Goal: Task Accomplishment & Management: Use online tool/utility

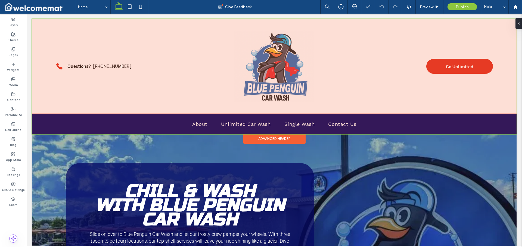
drag, startPoint x: 47, startPoint y: 34, endPoint x: 175, endPoint y: 41, distance: 128.5
click at [220, 74] on div at bounding box center [274, 76] width 484 height 115
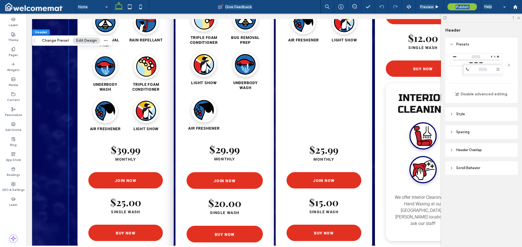
scroll to position [958, 0]
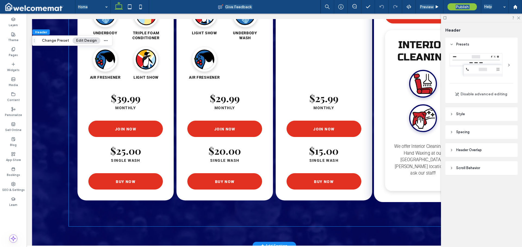
click at [374, 119] on div "RINSE OUR ECONOMY WASH SIMPLE WASH & RINSE POWER DRY $19.99 MONTHLY JOIN NOW $1…" at bounding box center [423, 6] width 98 height 391
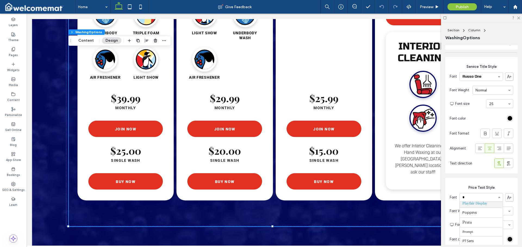
scroll to position [378, 0]
type input "**"
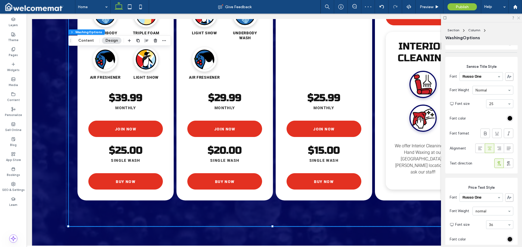
click at [517, 18] on icon at bounding box center [519, 18] width 4 height 4
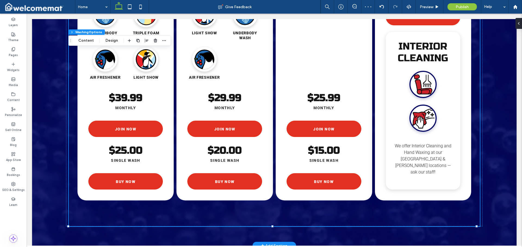
click at [491, 178] on div "Loading wash services... PROTECT OUR BEST CAR WASH Ceramic ﻿treatment wax & shi…" at bounding box center [274, 17] width 484 height 456
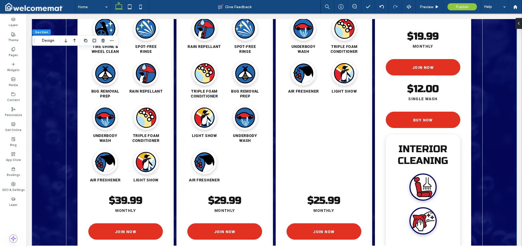
scroll to position [831, 0]
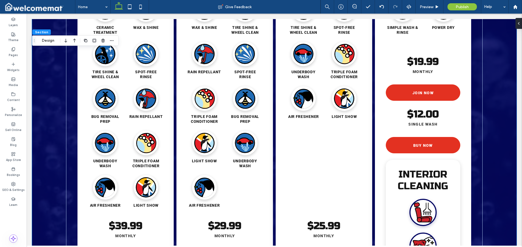
click at [500, 97] on div "Loading wash services... PROTECT OUR BEST CAR WASH Ceramic ﻿treatment wax & shi…" at bounding box center [274, 145] width 484 height 456
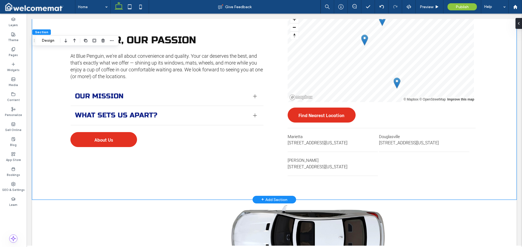
scroll to position [1260, 0]
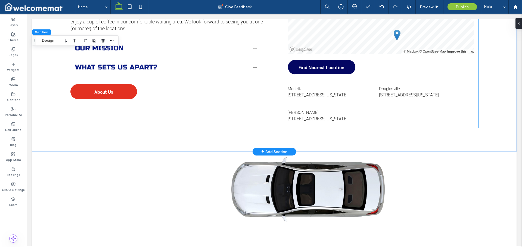
click at [345, 60] on div "Find Nearest Location" at bounding box center [322, 67] width 68 height 15
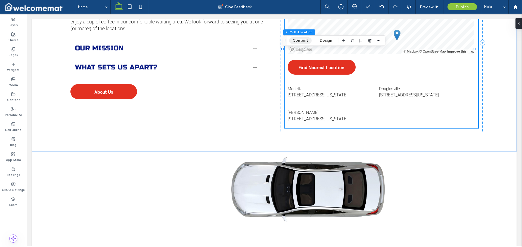
click at [302, 40] on button "Content" at bounding box center [300, 40] width 23 height 7
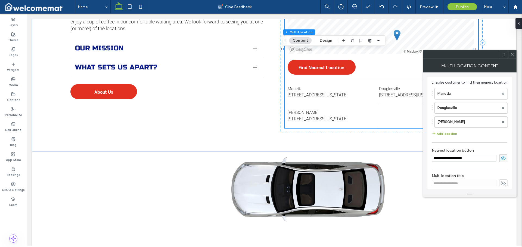
click at [452, 137] on button "Add location" at bounding box center [444, 133] width 25 height 7
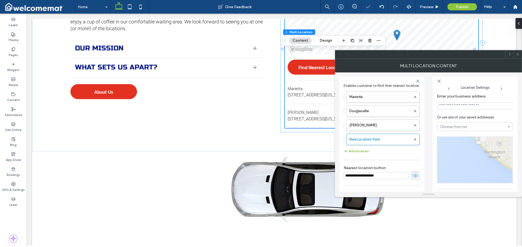
scroll to position [0, 0]
click at [455, 105] on input at bounding box center [475, 105] width 77 height 7
paste input "**********"
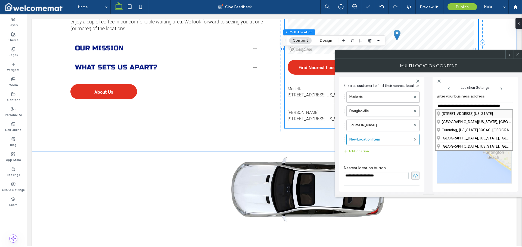
click at [456, 113] on div "[STREET_ADDRESS][US_STATE]" at bounding box center [474, 114] width 77 height 8
type input "**********"
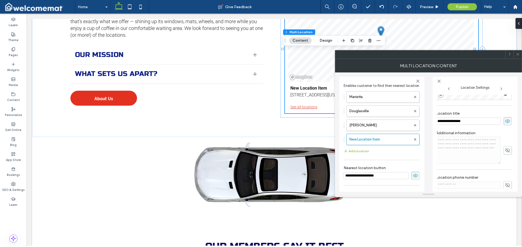
scroll to position [82, 2]
click at [469, 130] on input "**********" at bounding box center [468, 126] width 65 height 7
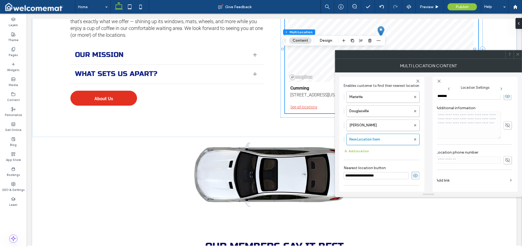
scroll to position [114, 2]
type input "*******"
click at [506, 160] on icon at bounding box center [508, 162] width 5 height 6
click at [461, 163] on input at bounding box center [469, 162] width 65 height 7
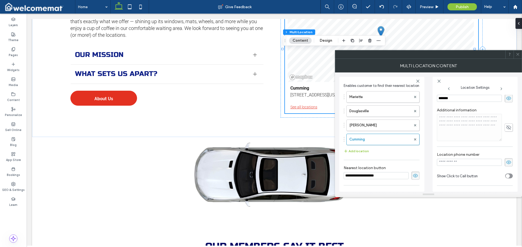
paste input "**********"
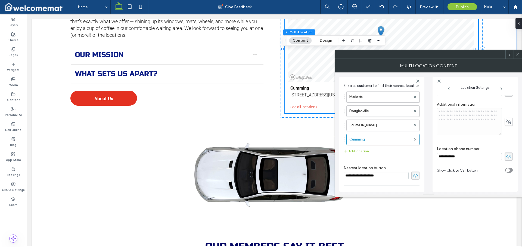
scroll to position [116, 0]
type input "**********"
click at [508, 169] on div "toggle" at bounding box center [509, 169] width 8 height 5
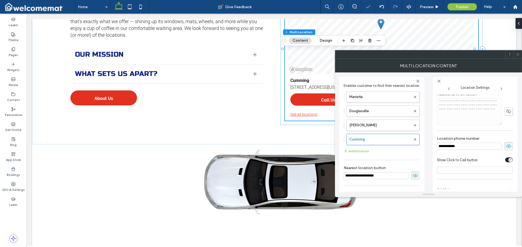
scroll to position [138, 0]
click at [453, 180] on label "Add link" at bounding box center [473, 180] width 72 height 10
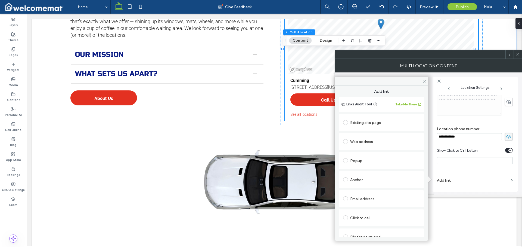
click at [366, 140] on div "Web address" at bounding box center [381, 141] width 77 height 9
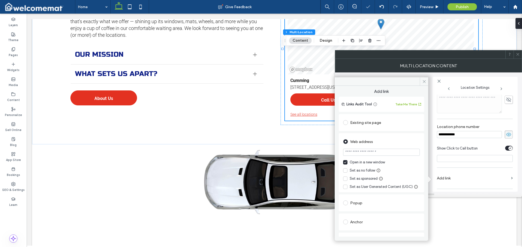
scroll to position [1246, 0]
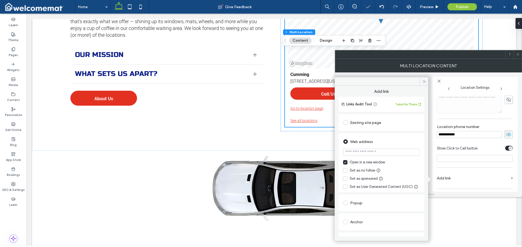
click at [371, 150] on input "url" at bounding box center [381, 151] width 77 height 7
paste input "**********"
type input "**********"
click at [416, 138] on div "Web address" at bounding box center [381, 141] width 77 height 9
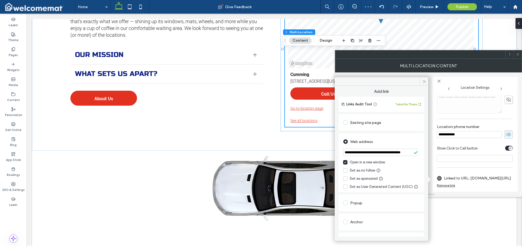
scroll to position [0, 0]
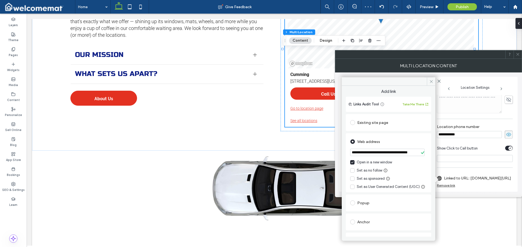
click at [431, 79] on icon at bounding box center [431, 81] width 4 height 4
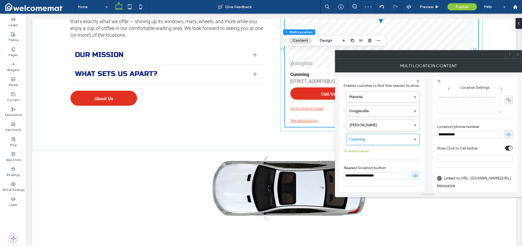
click at [516, 57] on span at bounding box center [518, 54] width 4 height 8
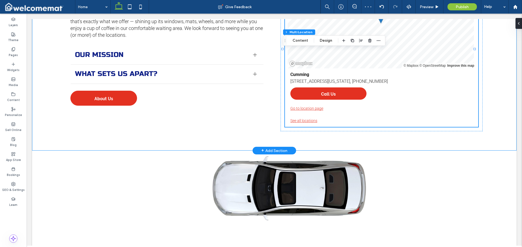
click at [367, 143] on div "Your Car, Our Passion At Blue Penguin, we're all about convenience and quality.…" at bounding box center [274, 54] width 484 height 193
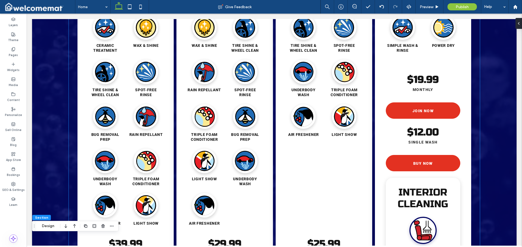
scroll to position [875, 0]
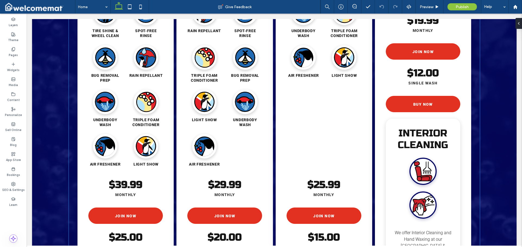
scroll to position [798, 0]
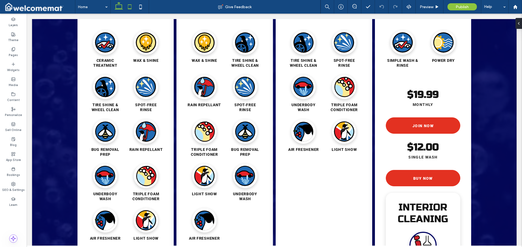
click at [128, 7] on icon at bounding box center [129, 6] width 11 height 11
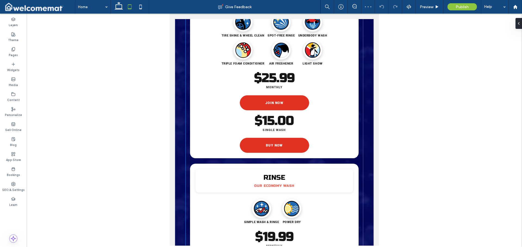
scroll to position [1300, 0]
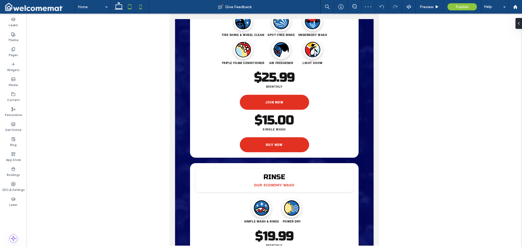
click at [141, 7] on icon at bounding box center [140, 6] width 11 height 11
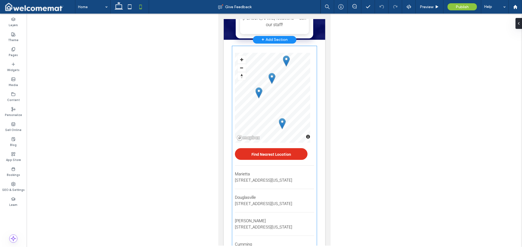
scroll to position [1733, 0]
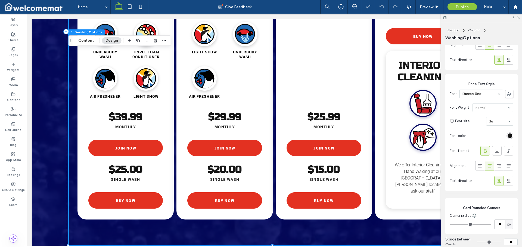
scroll to position [356, 0]
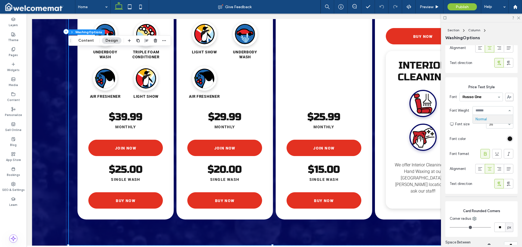
click at [489, 137] on div at bounding box center [490, 139] width 45 height 10
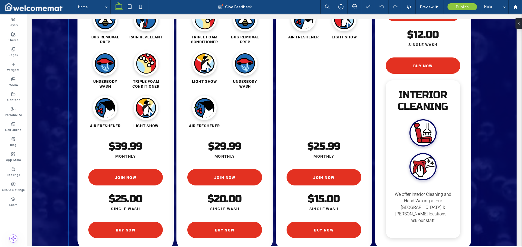
scroll to position [921, 0]
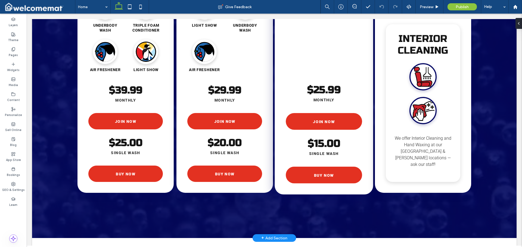
scroll to position [1033, 0]
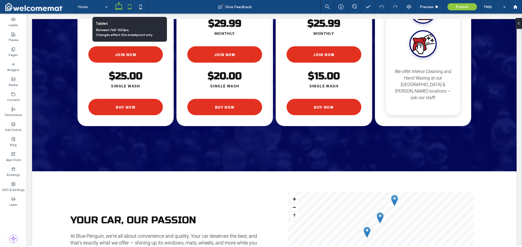
click at [128, 7] on use at bounding box center [130, 6] width 4 height 5
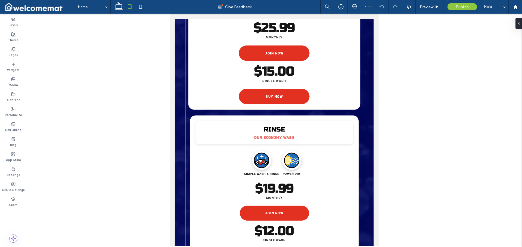
scroll to position [1449, 0]
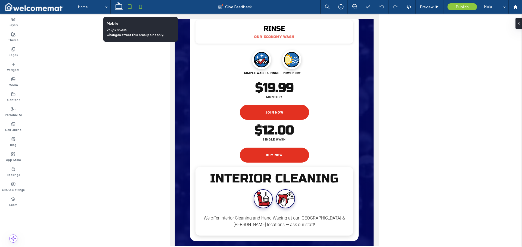
click at [141, 5] on use at bounding box center [140, 7] width 2 height 4
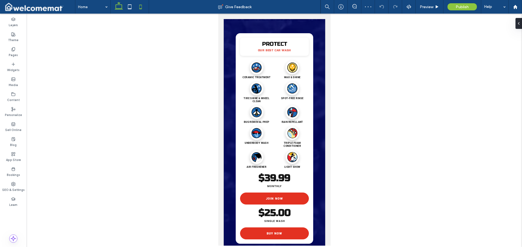
click at [120, 6] on icon at bounding box center [118, 6] width 11 height 11
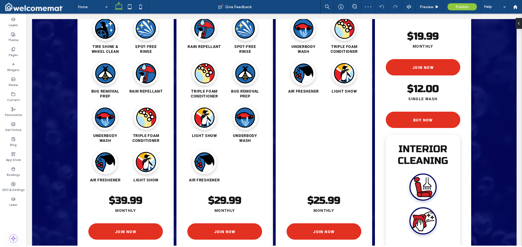
scroll to position [727, 0]
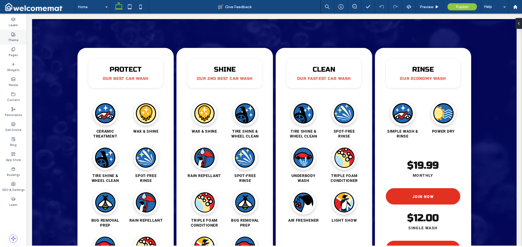
click at [13, 35] on use at bounding box center [13, 34] width 4 height 4
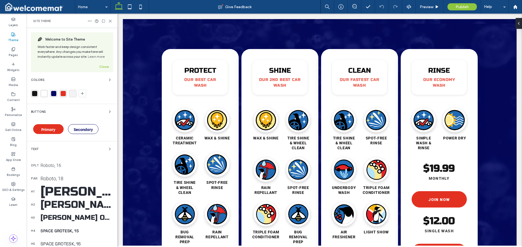
scroll to position [717, 0]
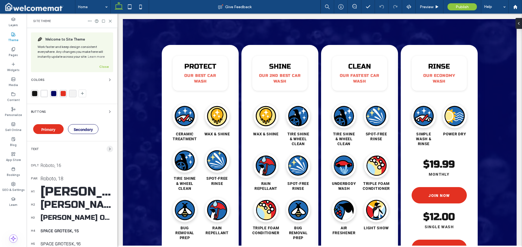
click at [108, 148] on icon "button" at bounding box center [110, 149] width 4 height 4
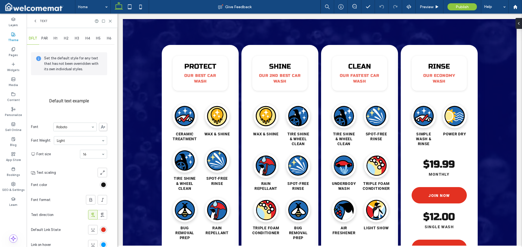
click at [75, 37] on span "H3" at bounding box center [77, 38] width 4 height 4
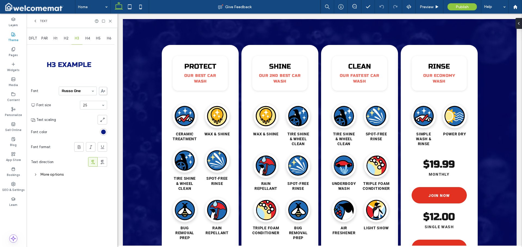
click at [50, 175] on div "More options" at bounding box center [69, 173] width 76 height 7
click at [101, 226] on div "toggle" at bounding box center [104, 225] width 8 height 5
click at [104, 234] on div at bounding box center [100, 236] width 14 height 5
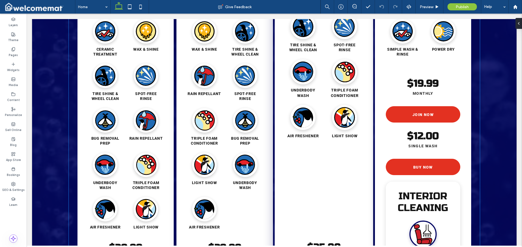
scroll to position [624, 0]
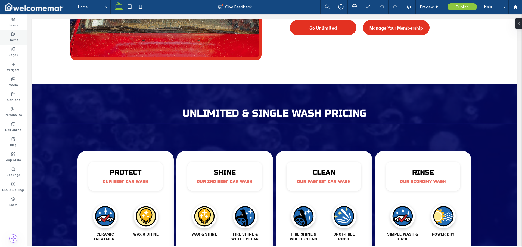
click at [14, 41] on label "Theme" at bounding box center [13, 39] width 10 height 6
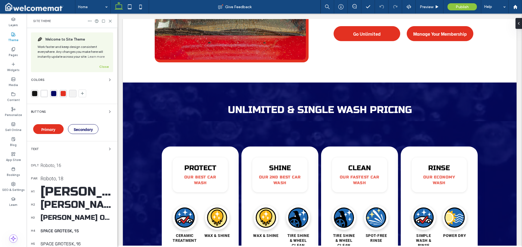
scroll to position [618, 0]
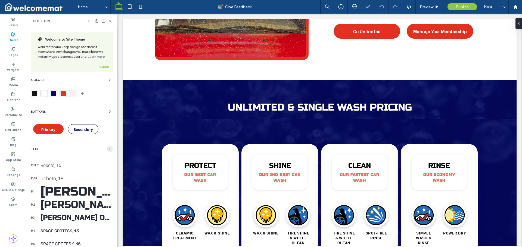
click at [107, 146] on span "button" at bounding box center [110, 148] width 7 height 7
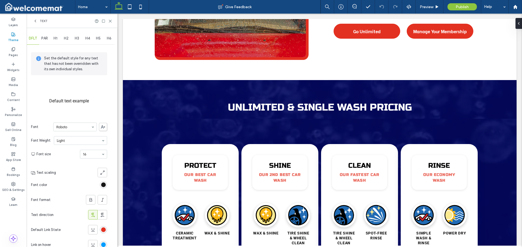
click at [77, 37] on span "H3" at bounding box center [77, 38] width 4 height 4
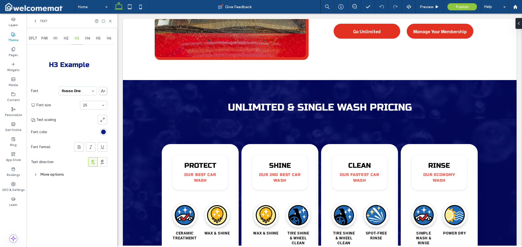
click at [48, 170] on div "More options" at bounding box center [69, 173] width 76 height 7
click at [105, 226] on div "toggle" at bounding box center [104, 225] width 8 height 5
click at [68, 38] on span "H2" at bounding box center [66, 38] width 5 height 4
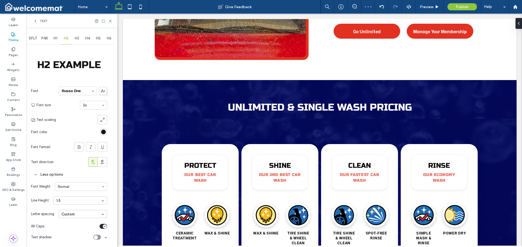
click at [101, 226] on div "toggle" at bounding box center [104, 225] width 8 height 5
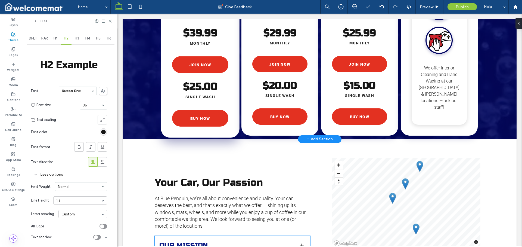
scroll to position [1062, 0]
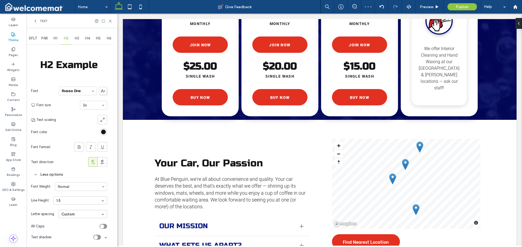
click at [105, 227] on div "toggle" at bounding box center [104, 225] width 8 height 5
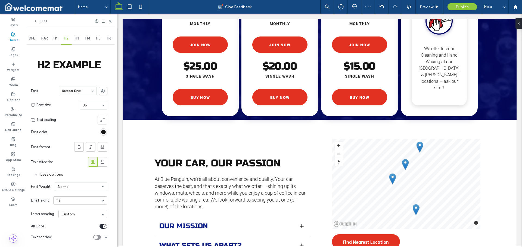
click at [86, 37] on span "H4" at bounding box center [87, 38] width 5 height 4
click at [102, 223] on div "All Caps" at bounding box center [69, 225] width 76 height 11
click at [100, 226] on div "toggle" at bounding box center [104, 225] width 8 height 5
click at [106, 226] on div "toggle" at bounding box center [104, 225] width 8 height 5
click at [36, 20] on icon at bounding box center [35, 21] width 4 height 4
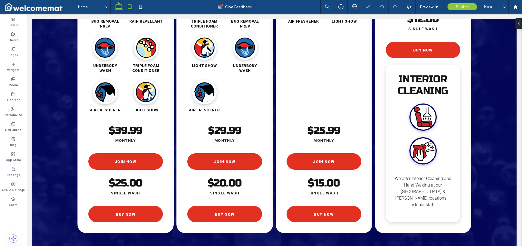
click at [130, 8] on icon at bounding box center [129, 6] width 11 height 11
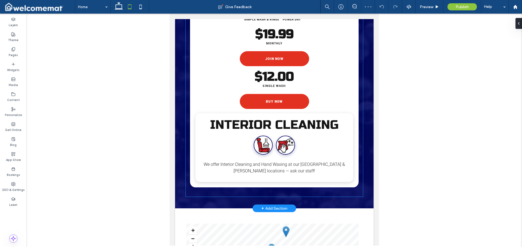
scroll to position [1506, 0]
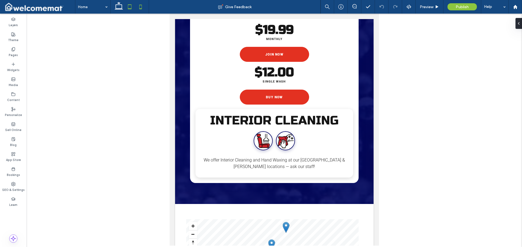
click at [144, 7] on icon at bounding box center [140, 6] width 11 height 11
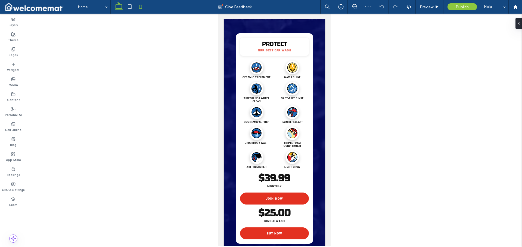
click at [122, 6] on use at bounding box center [119, 6] width 8 height 8
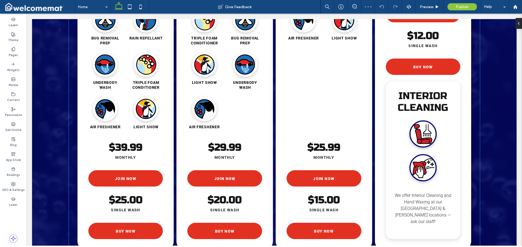
scroll to position [933, 0]
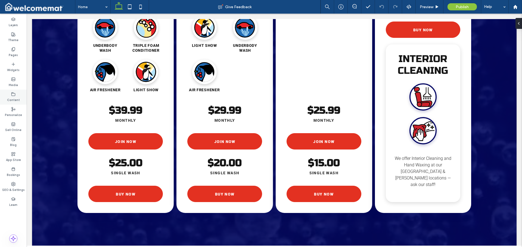
click at [9, 96] on div "Content" at bounding box center [13, 96] width 27 height 15
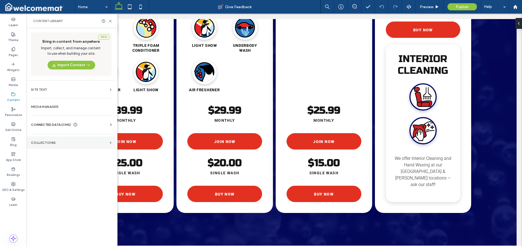
click at [53, 139] on section "Collections" at bounding box center [71, 142] width 89 height 13
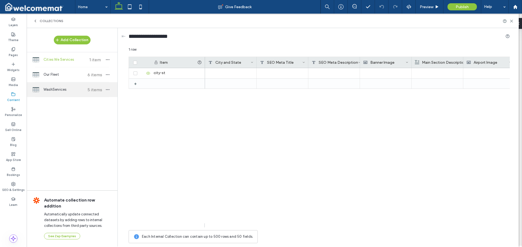
click at [62, 91] on span "WashServices" at bounding box center [63, 89] width 41 height 5
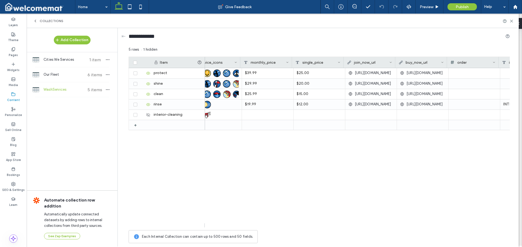
scroll to position [0, 125]
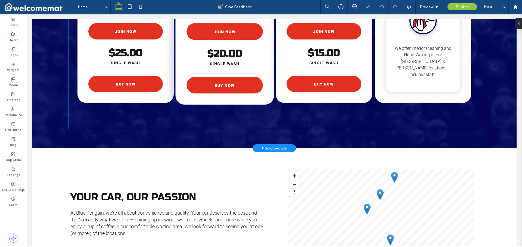
scroll to position [943, 0]
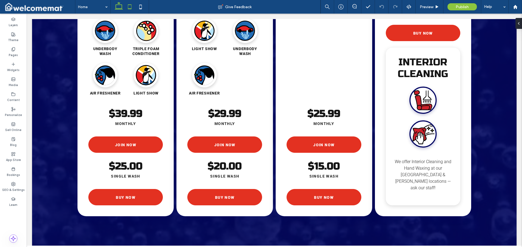
click at [126, 5] on icon at bounding box center [129, 6] width 11 height 11
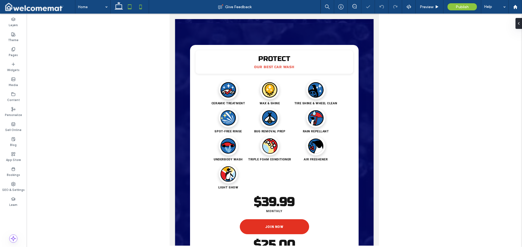
click at [139, 5] on icon at bounding box center [140, 6] width 11 height 11
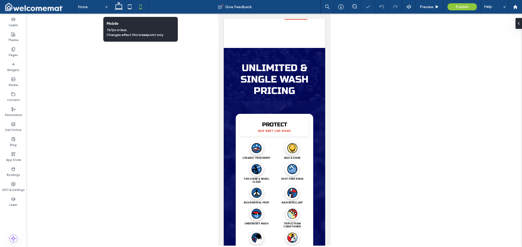
scroll to position [856, 0]
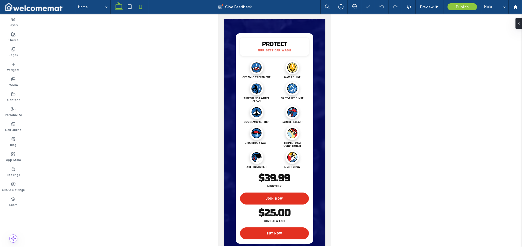
click at [122, 5] on use at bounding box center [119, 6] width 8 height 8
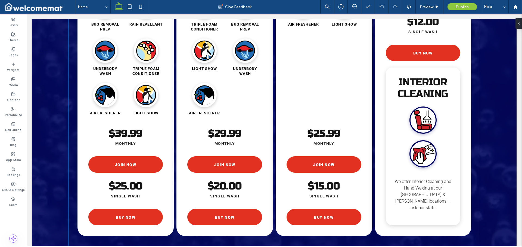
scroll to position [987, 0]
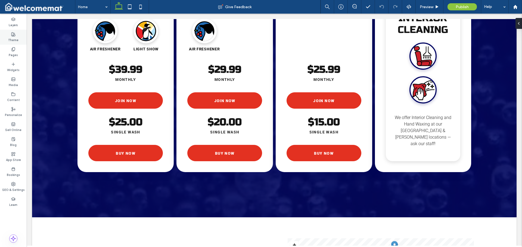
click at [11, 30] on div "Theme" at bounding box center [13, 37] width 27 height 15
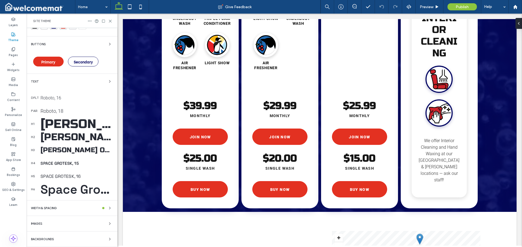
scroll to position [0, 0]
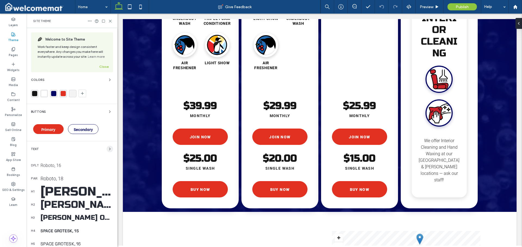
click at [107, 148] on span "button" at bounding box center [110, 148] width 7 height 7
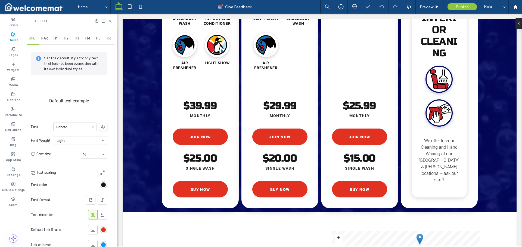
click at [66, 38] on span "H2" at bounding box center [66, 38] width 5 height 4
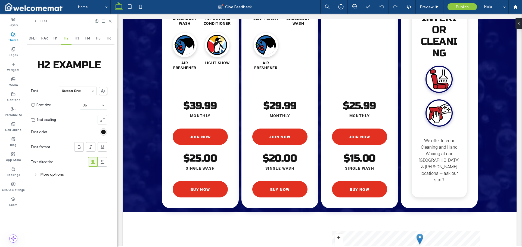
click at [54, 173] on div "More options" at bounding box center [69, 173] width 76 height 7
click at [101, 226] on div "toggle" at bounding box center [104, 225] width 8 height 5
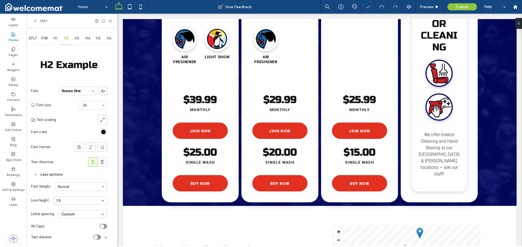
scroll to position [970, 0]
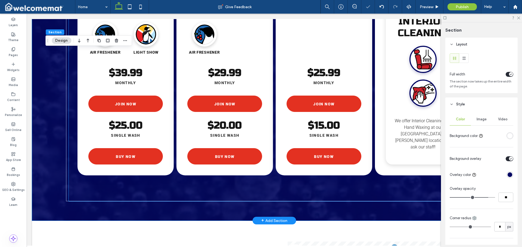
scroll to position [987, 0]
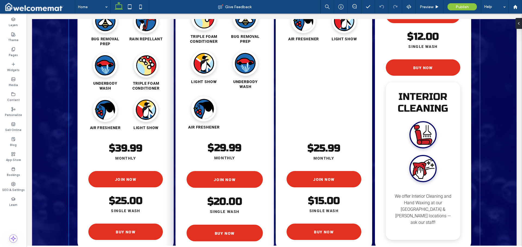
scroll to position [964, 0]
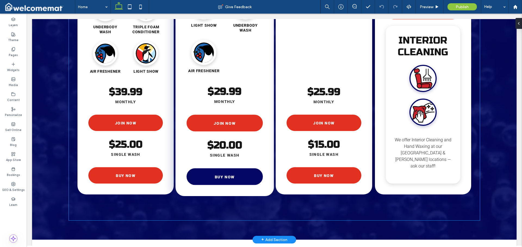
click at [232, 171] on link "BUY NOW" at bounding box center [225, 176] width 76 height 17
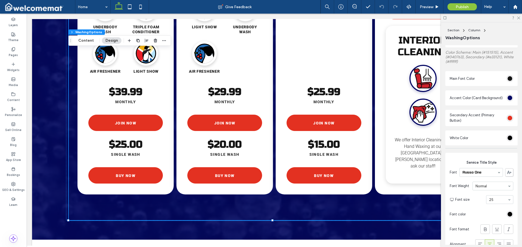
scroll to position [89, 0]
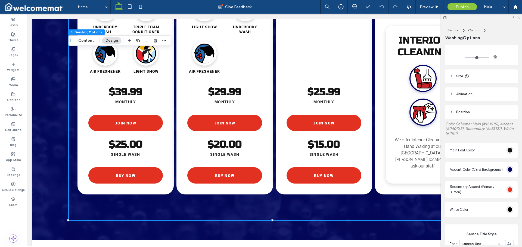
click at [519, 17] on use at bounding box center [518, 18] width 3 height 3
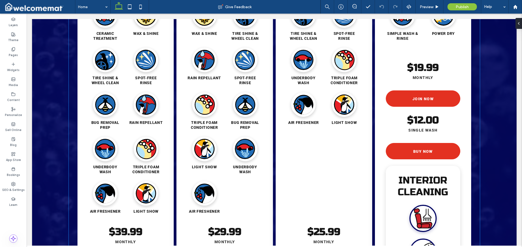
scroll to position [846, 0]
